Goal: Task Accomplishment & Management: Manage account settings

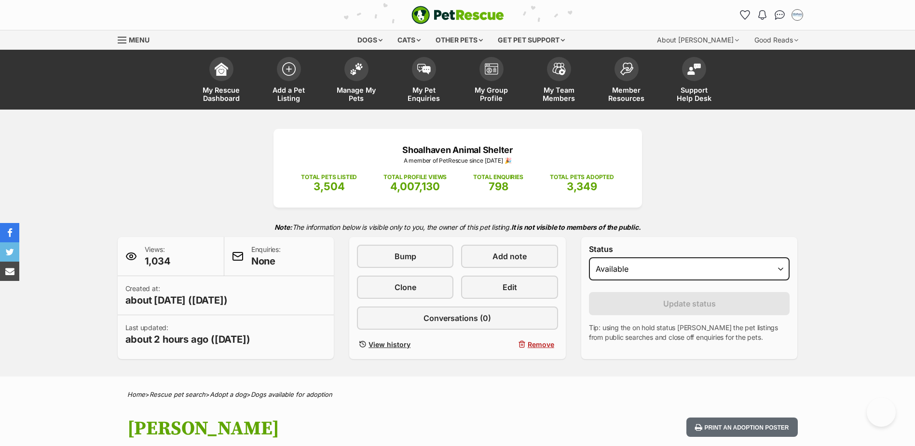
scroll to position [965, 0]
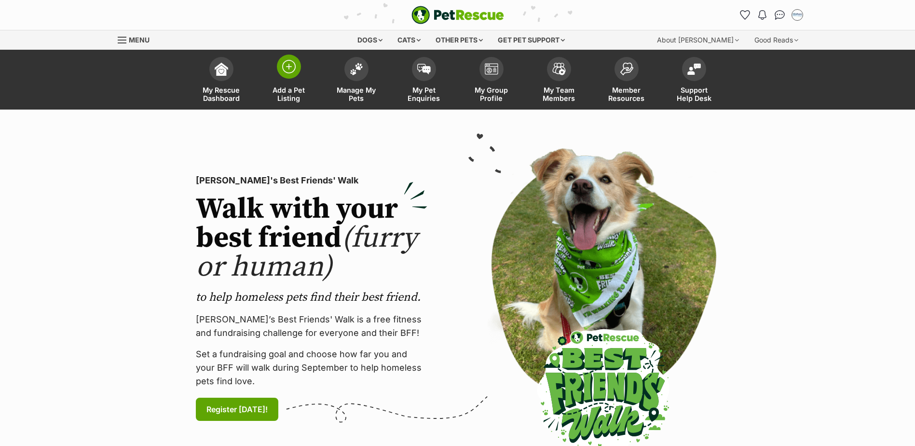
click at [289, 75] on span at bounding box center [289, 67] width 24 height 24
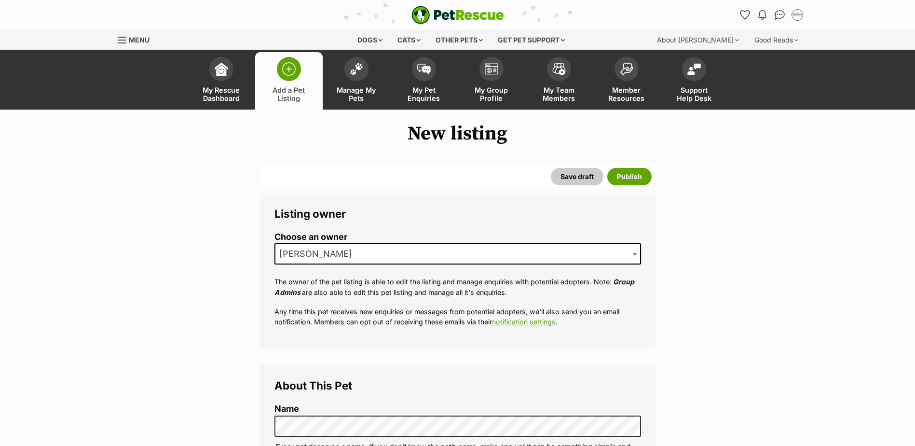
click at [377, 252] on span "[PERSON_NAME]" at bounding box center [458, 253] width 367 height 21
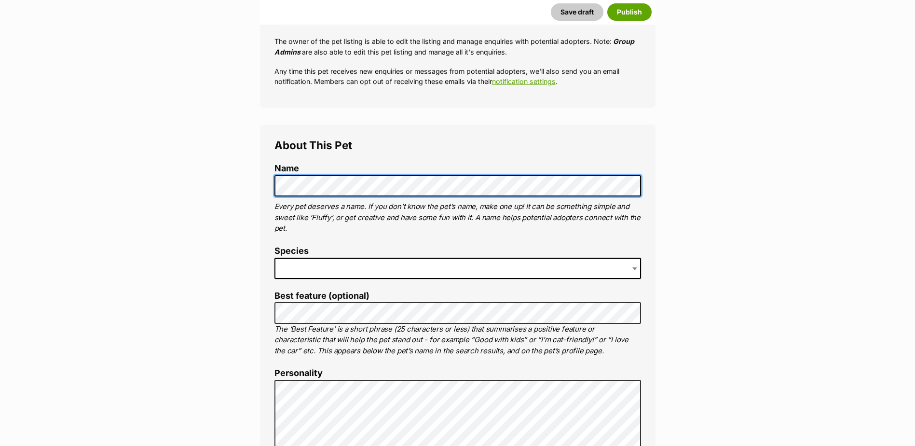
scroll to position [241, 0]
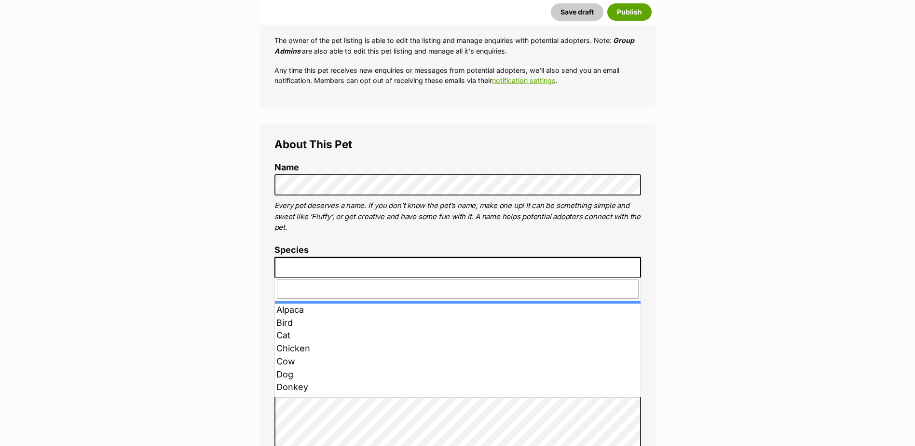
drag, startPoint x: 395, startPoint y: 270, endPoint x: 401, endPoint y: 273, distance: 7.3
click at [398, 271] on span at bounding box center [458, 267] width 367 height 21
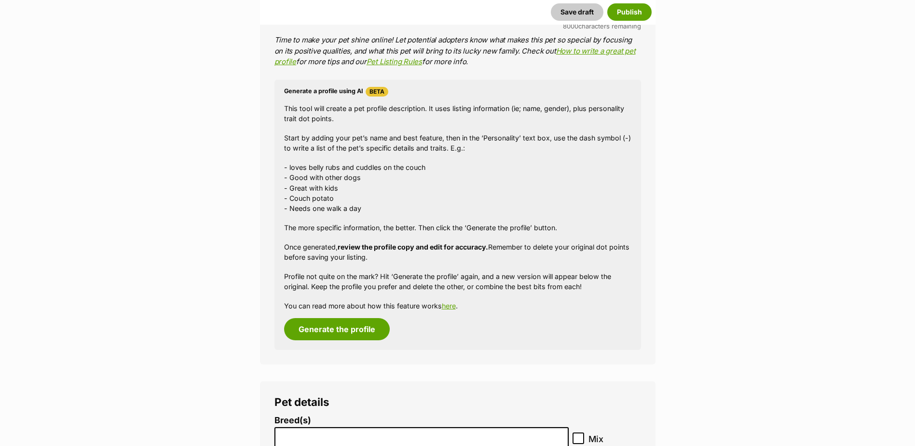
scroll to position [1062, 0]
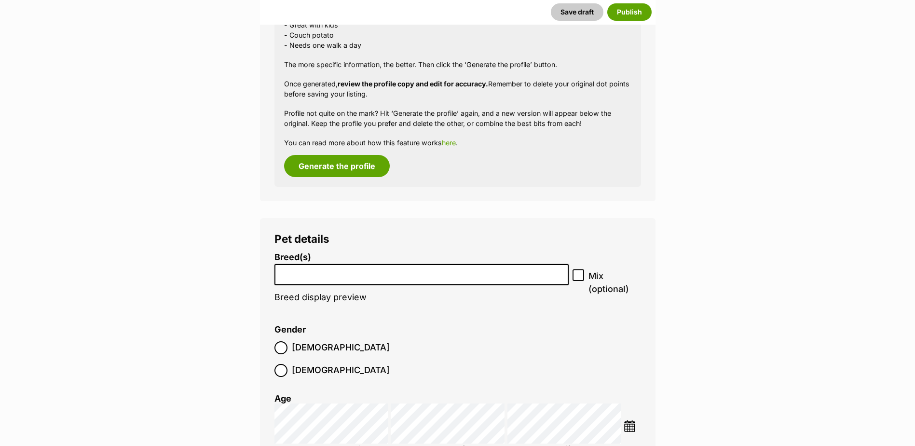
click at [369, 271] on input "search" at bounding box center [422, 272] width 288 height 10
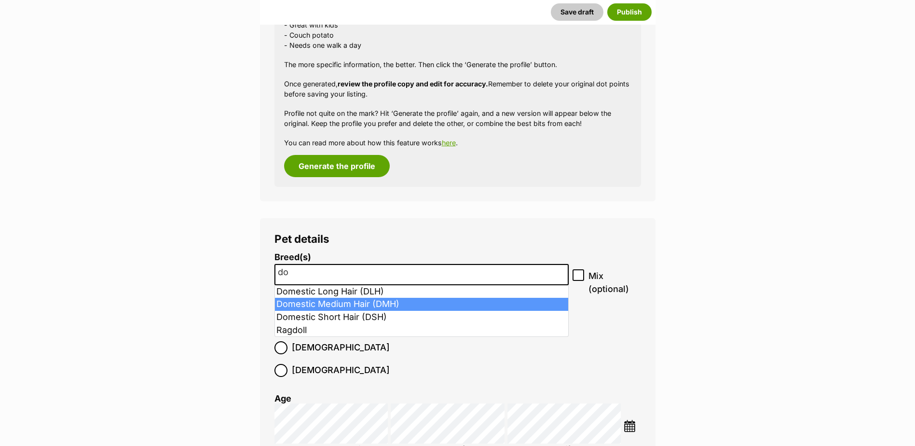
type input "do"
select select "252101"
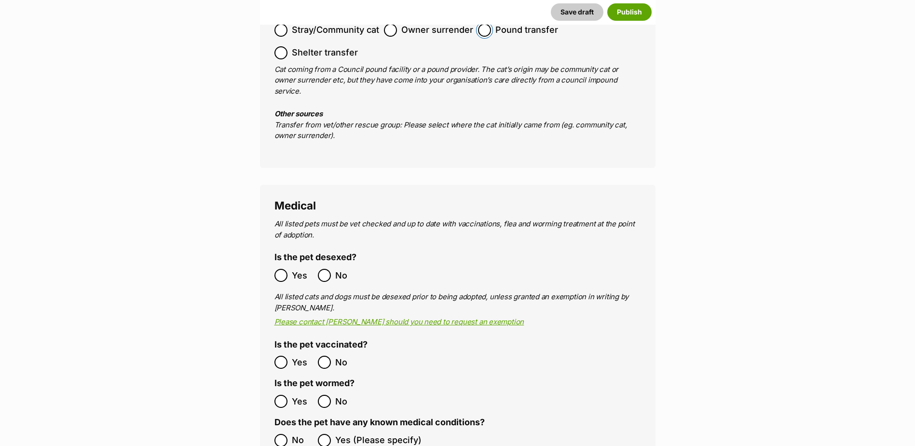
scroll to position [1737, 0]
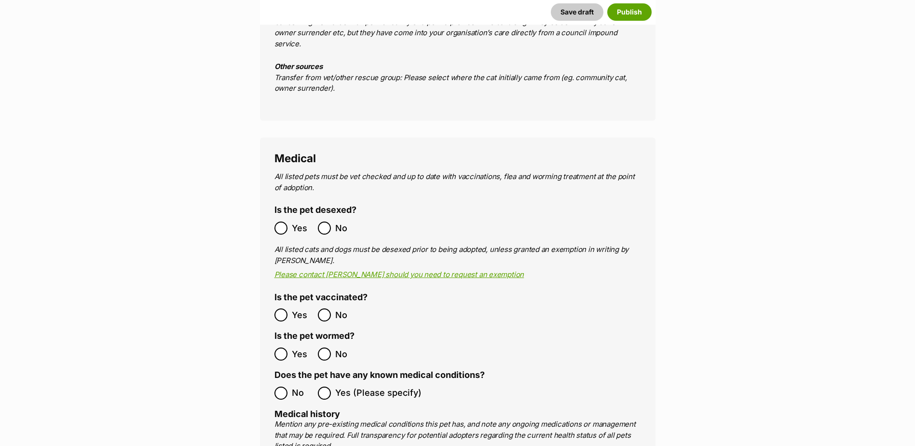
click at [290, 221] on label "Yes" at bounding box center [294, 227] width 39 height 13
click at [288, 386] on label "No" at bounding box center [294, 392] width 39 height 13
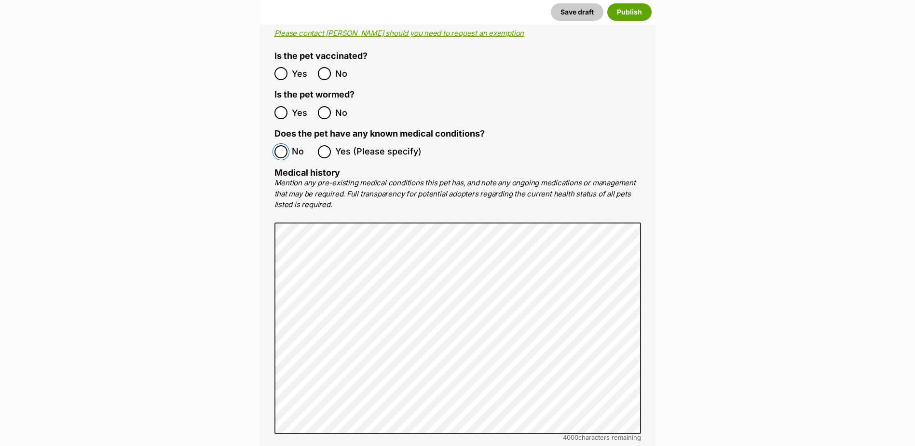
scroll to position [2268, 0]
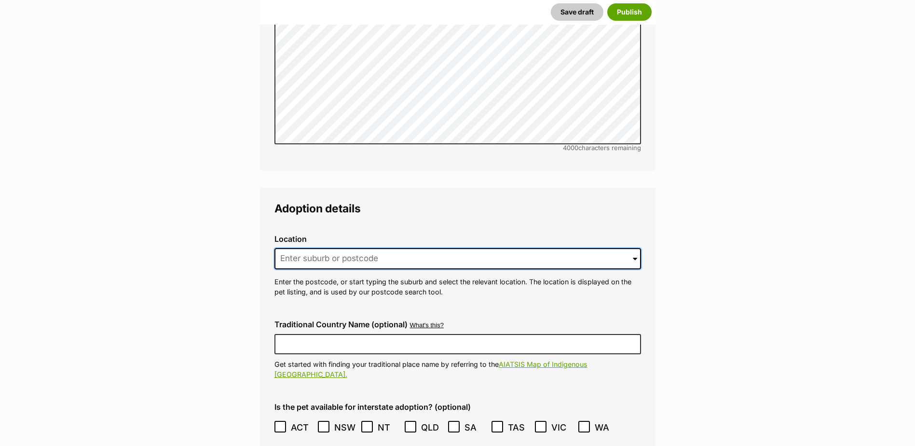
click at [335, 248] on input at bounding box center [458, 258] width 367 height 21
click at [353, 248] on input at bounding box center [458, 258] width 367 height 21
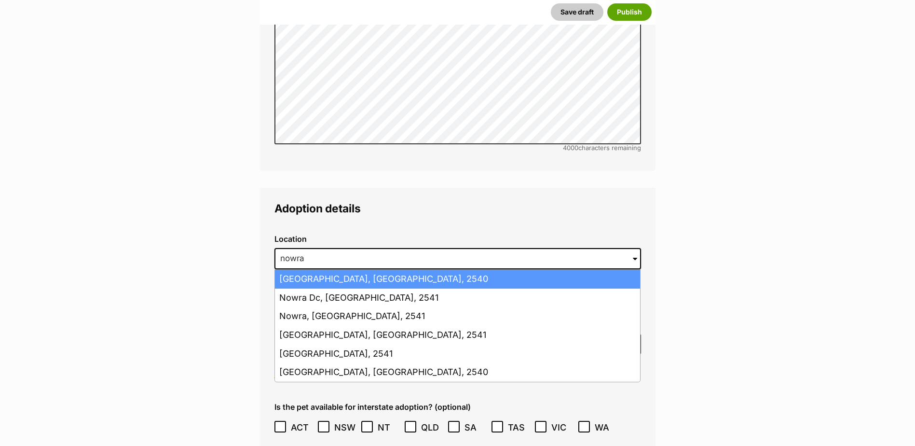
click at [363, 270] on li "Nowra Hill, New South Wales, 2540" at bounding box center [457, 279] width 365 height 19
type input "Nowra Hill, New South Wales, 2540"
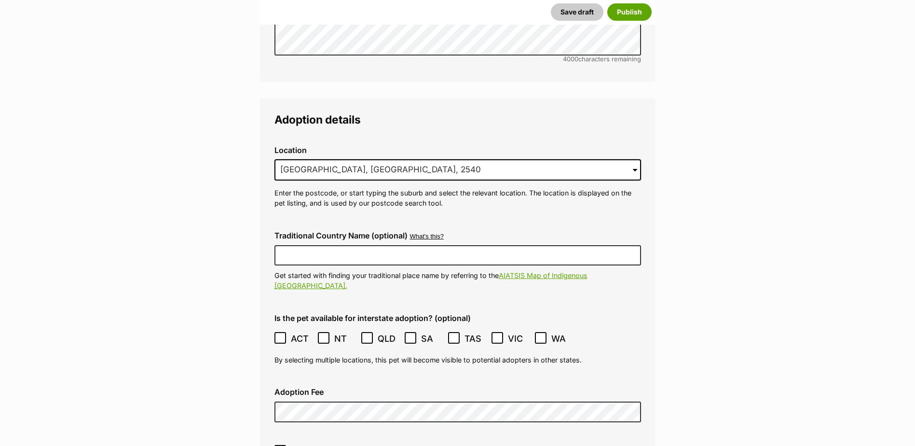
scroll to position [2364, 0]
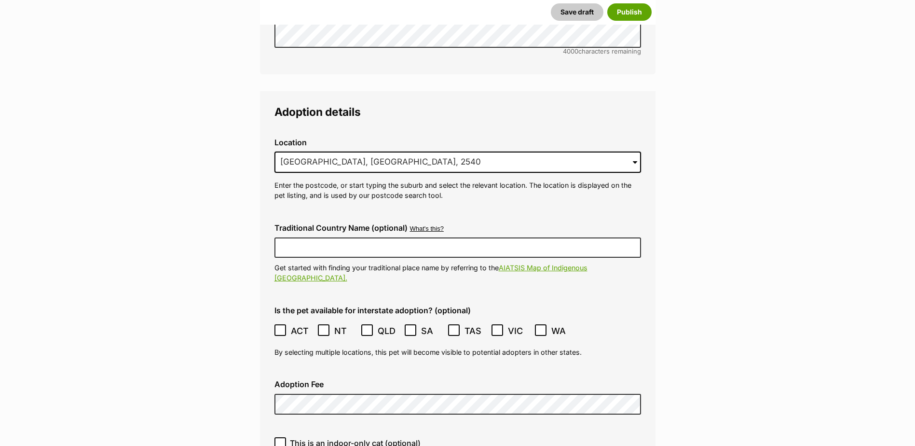
drag, startPoint x: 282, startPoint y: 288, endPoint x: 293, endPoint y: 304, distance: 19.9
click at [283, 327] on icon at bounding box center [280, 330] width 7 height 7
type input "R251000194"
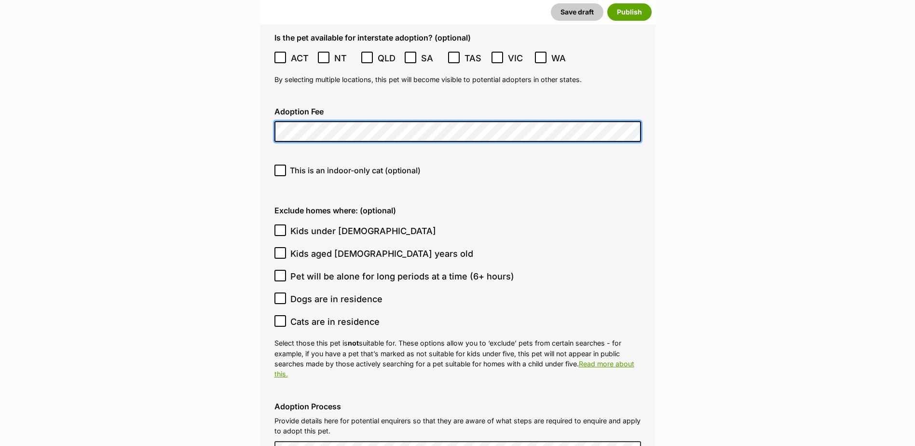
scroll to position [2638, 0]
click at [279, 166] on icon at bounding box center [280, 169] width 7 height 7
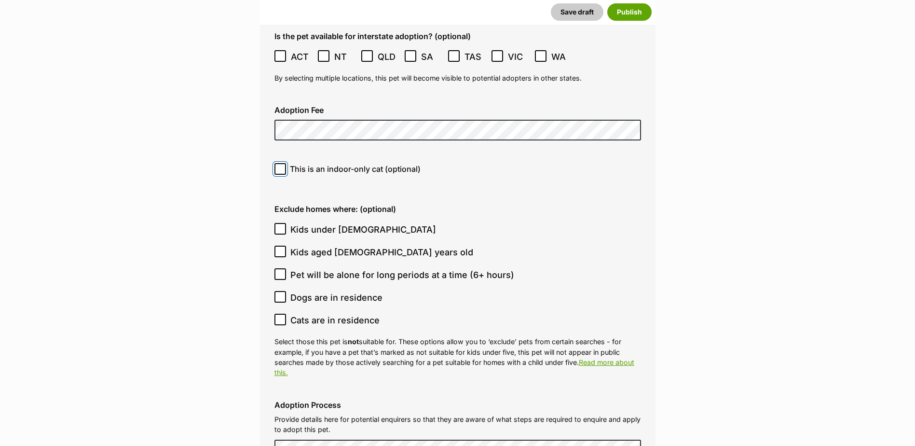
click at [279, 163] on input "This is an indoor-only cat (optional)" at bounding box center [281, 169] width 12 height 12
checkbox input "true"
click at [281, 291] on input "Dogs are in residence" at bounding box center [281, 297] width 12 height 12
checkbox input "true"
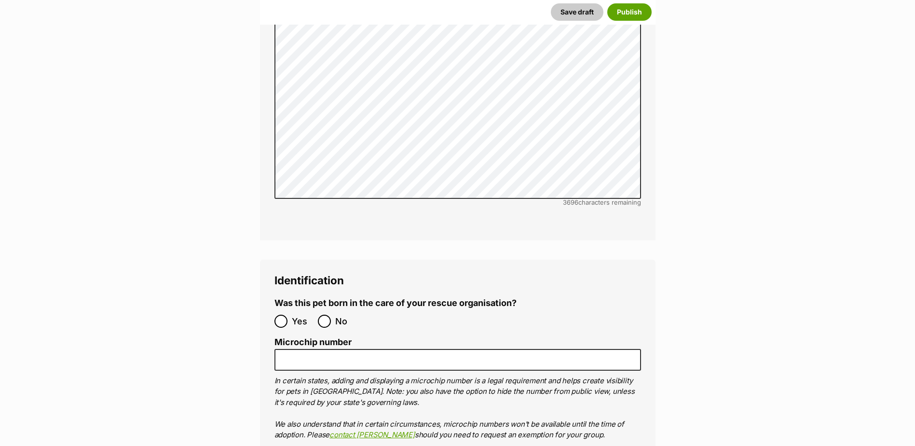
scroll to position [3121, 0]
click at [324, 314] on input "No" at bounding box center [324, 320] width 13 height 13
radio input "true"
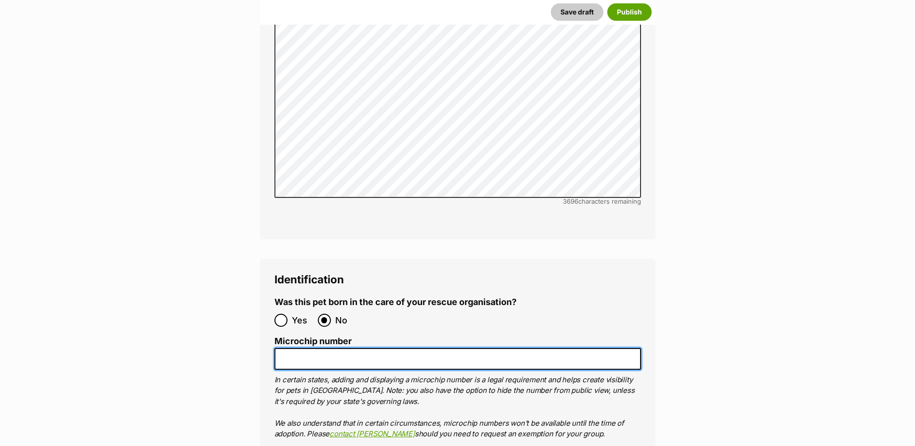
click at [329, 348] on input "Microchip number" at bounding box center [458, 359] width 367 height 22
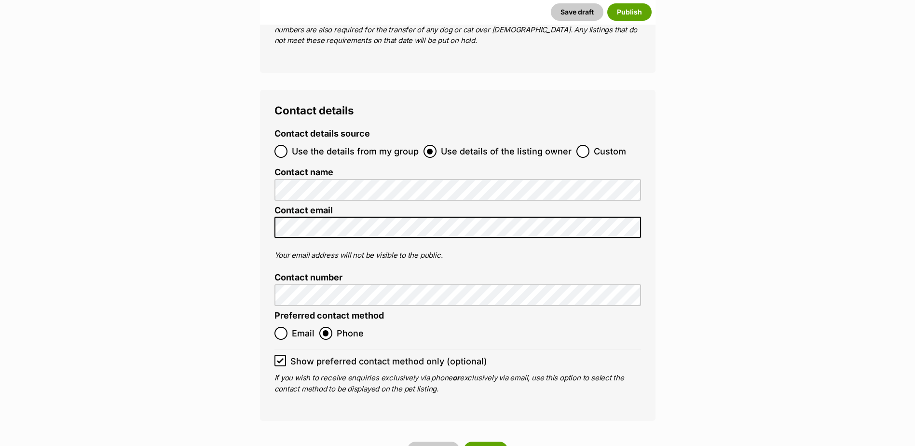
scroll to position [3796, 0]
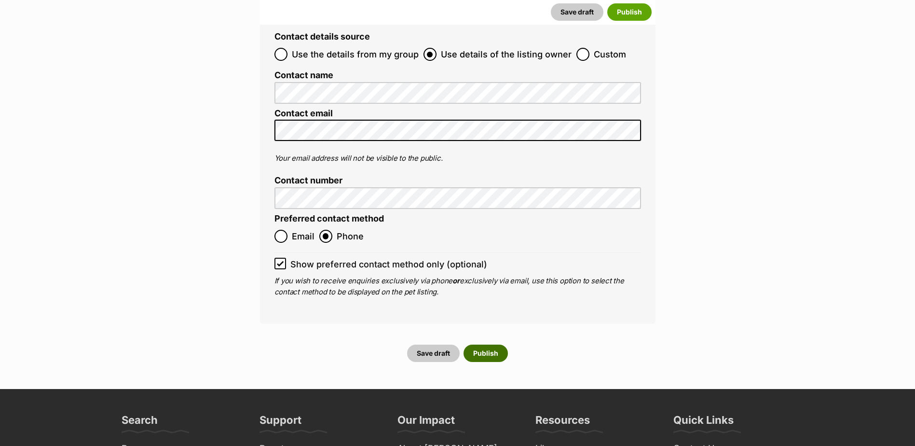
type input "90016400226312"
click at [485, 345] on button "Publish" at bounding box center [486, 353] width 44 height 17
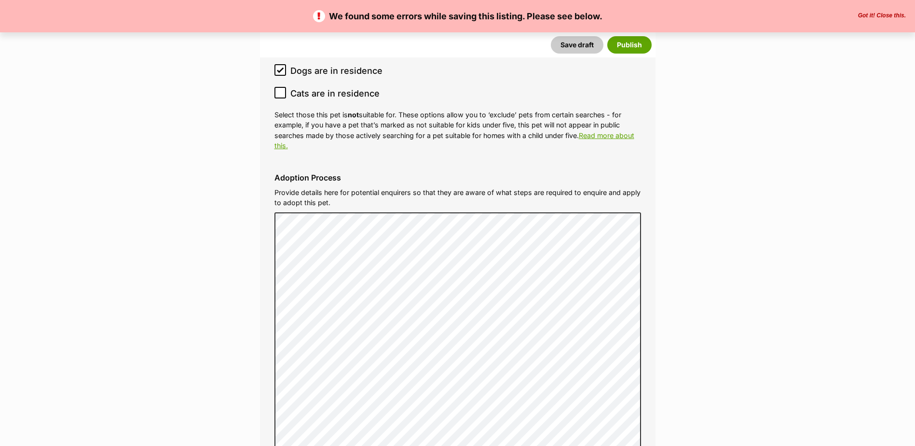
scroll to position [3136, 0]
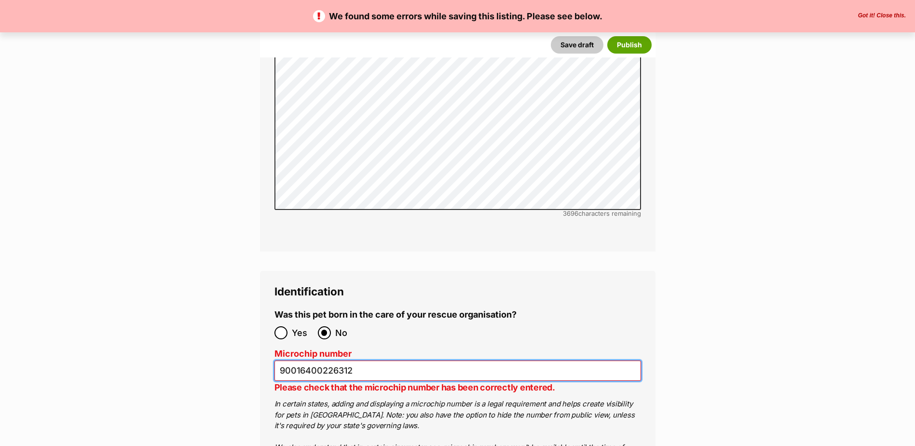
click at [338, 360] on input "90016400226312" at bounding box center [458, 370] width 367 height 21
type input "900164002269312"
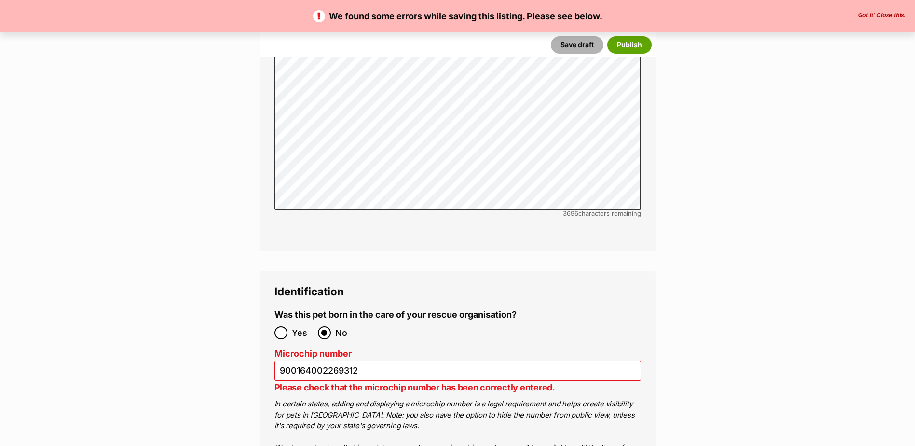
click at [585, 43] on button "Save draft" at bounding box center [577, 44] width 53 height 17
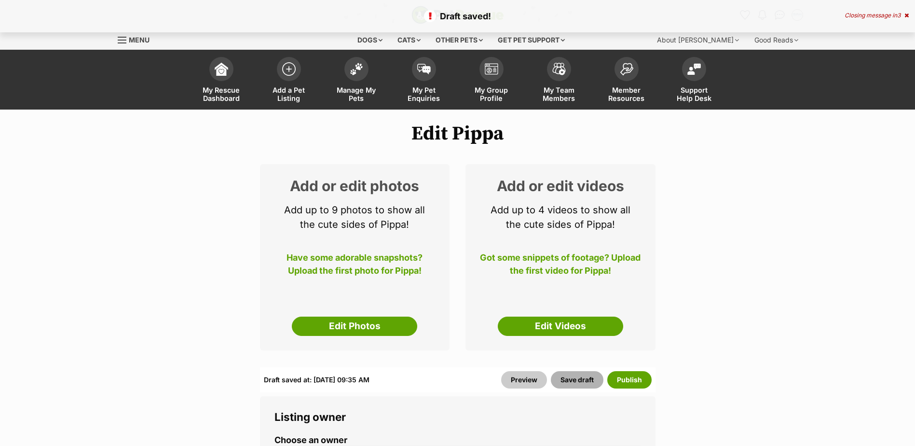
click at [588, 382] on button "Save draft" at bounding box center [577, 379] width 53 height 17
click at [617, 377] on button "Publish" at bounding box center [629, 379] width 44 height 17
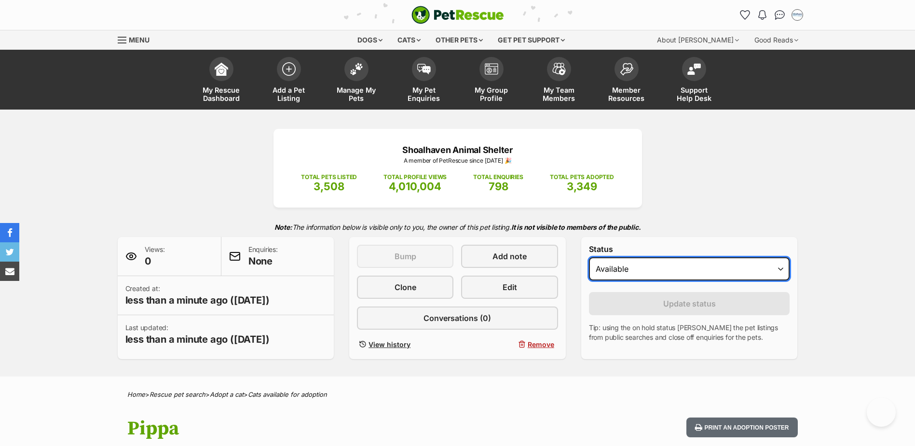
click at [644, 266] on select "Draft Available On hold Adopted" at bounding box center [689, 268] width 201 height 23
select select "draft"
click at [589, 257] on select "Draft Available On hold Adopted" at bounding box center [689, 268] width 201 height 23
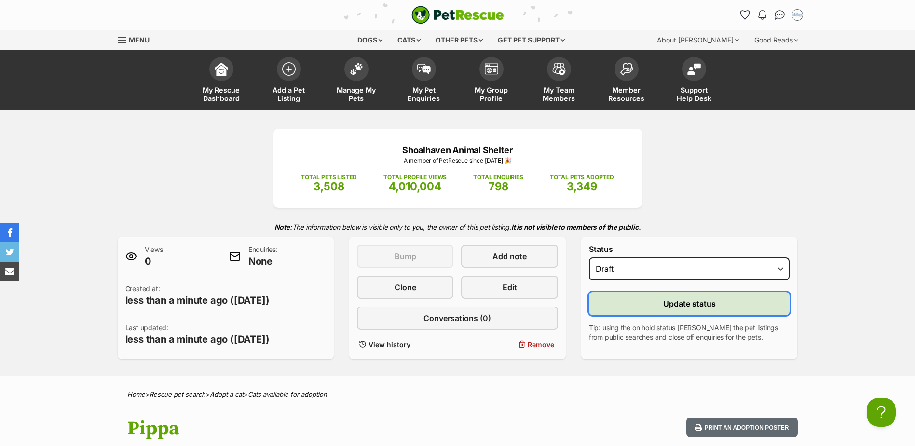
click at [637, 305] on button "Update status" at bounding box center [689, 303] width 201 height 23
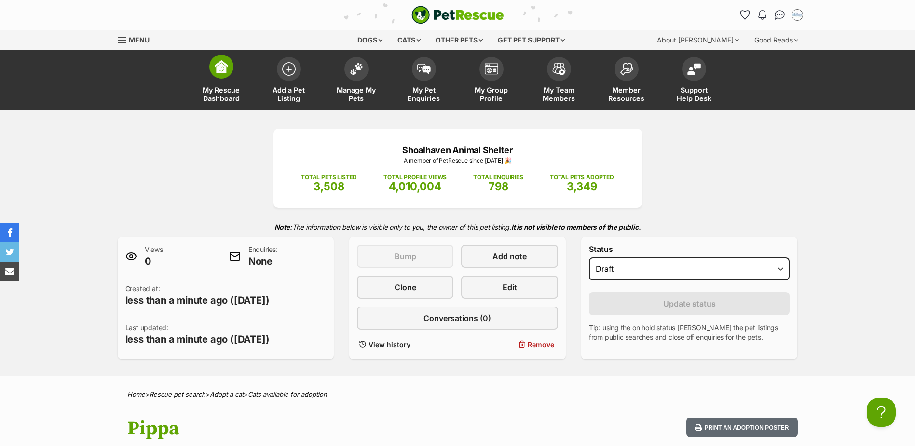
click at [221, 73] on img at bounding box center [222, 67] width 14 height 14
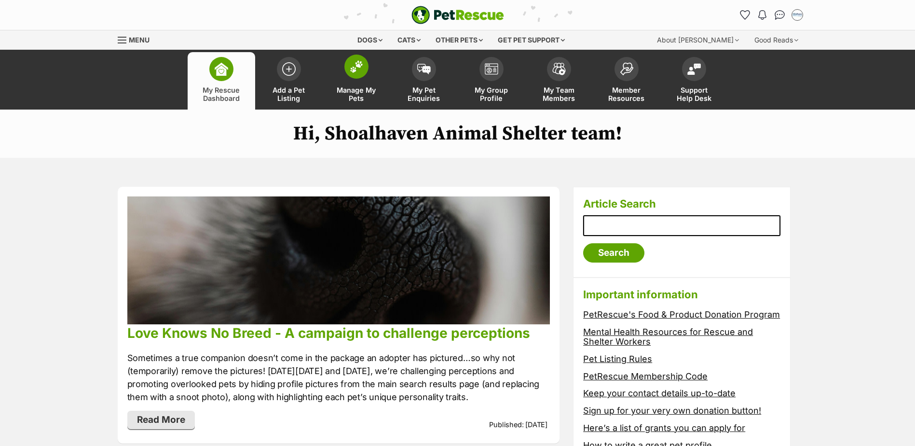
click at [344, 69] on link "Manage My Pets" at bounding box center [357, 80] width 68 height 57
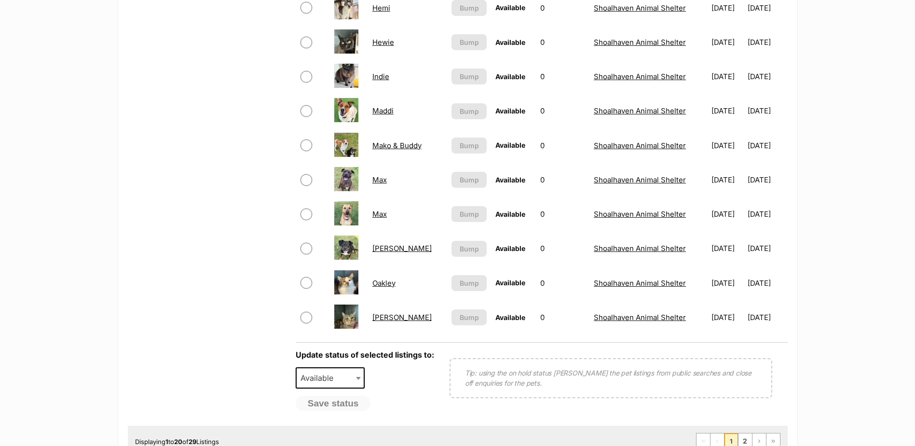
scroll to position [627, 0]
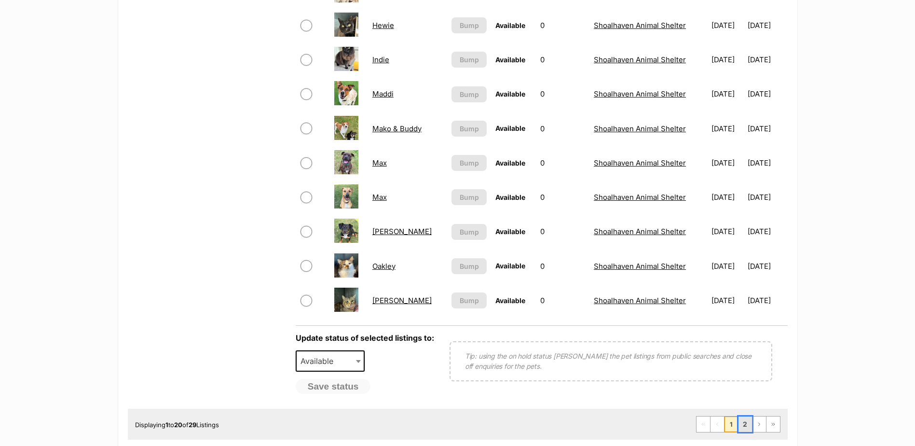
click at [743, 426] on link "2" at bounding box center [746, 423] width 14 height 15
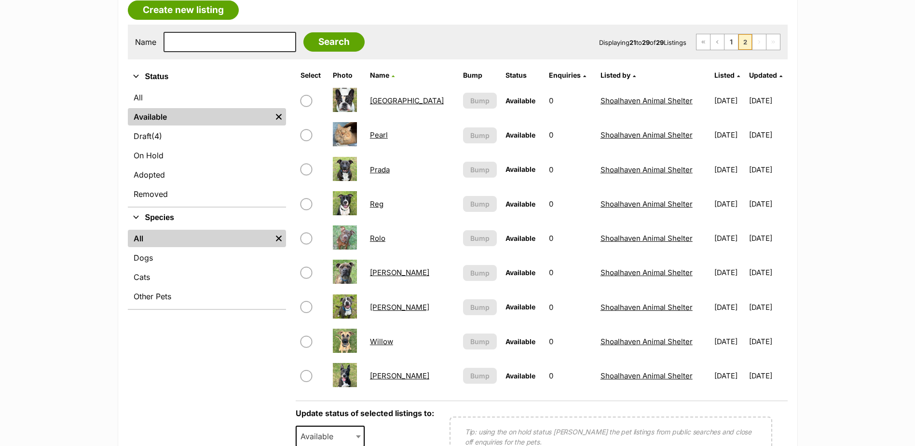
scroll to position [386, 0]
